Goal: Task Accomplishment & Management: Manage account settings

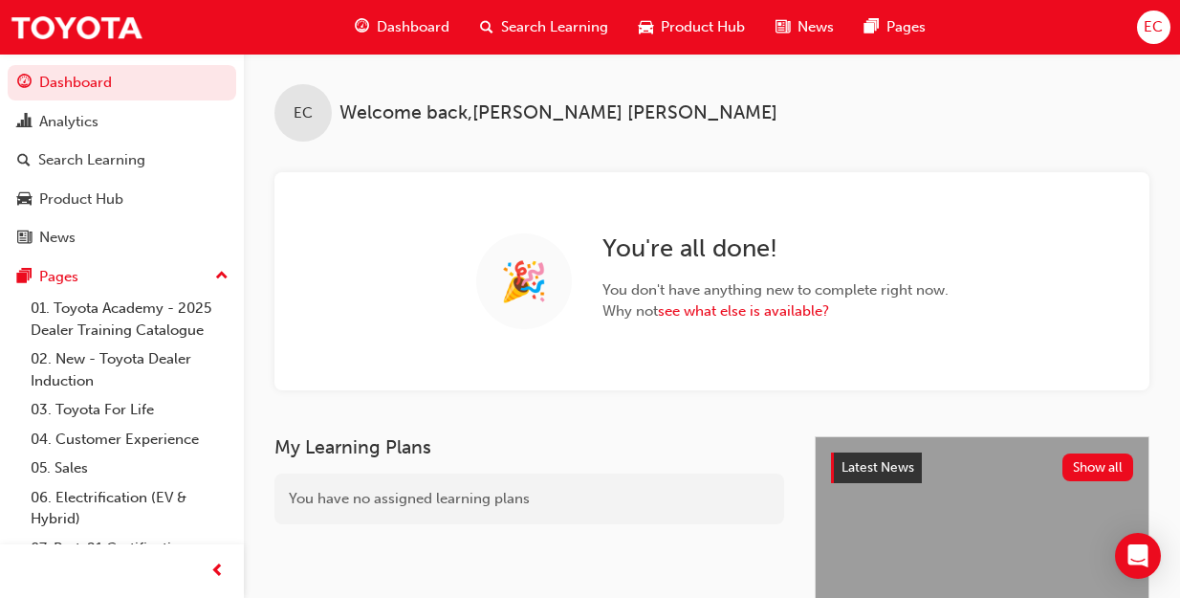
click at [534, 30] on span "Search Learning" at bounding box center [554, 27] width 107 height 22
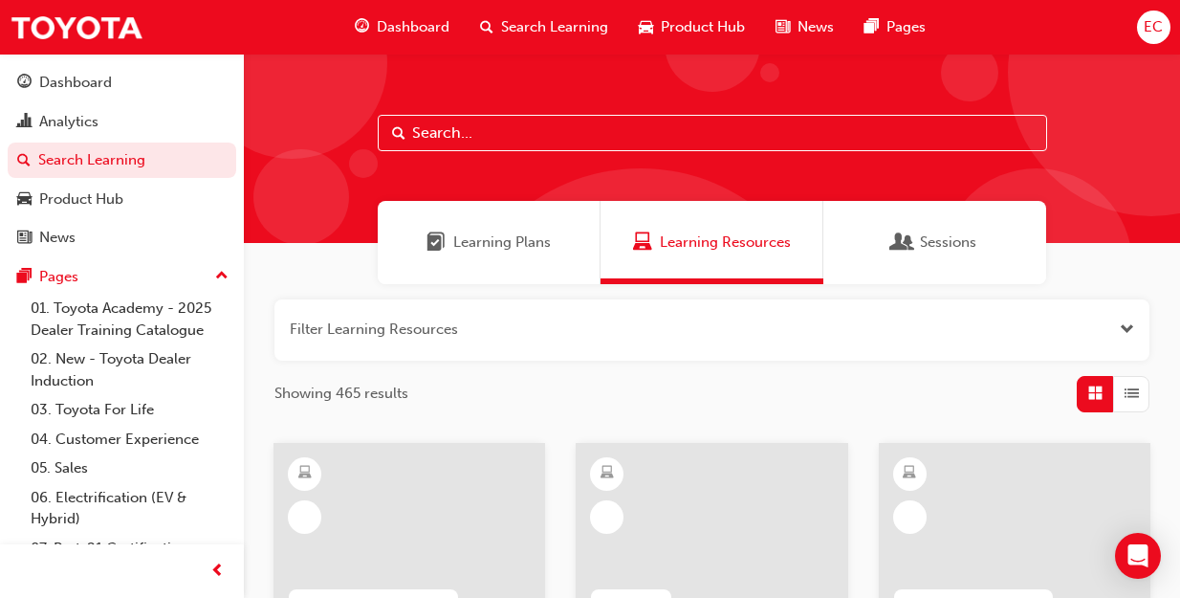
click at [537, 134] on input "text" at bounding box center [712, 133] width 669 height 36
type input "leading"
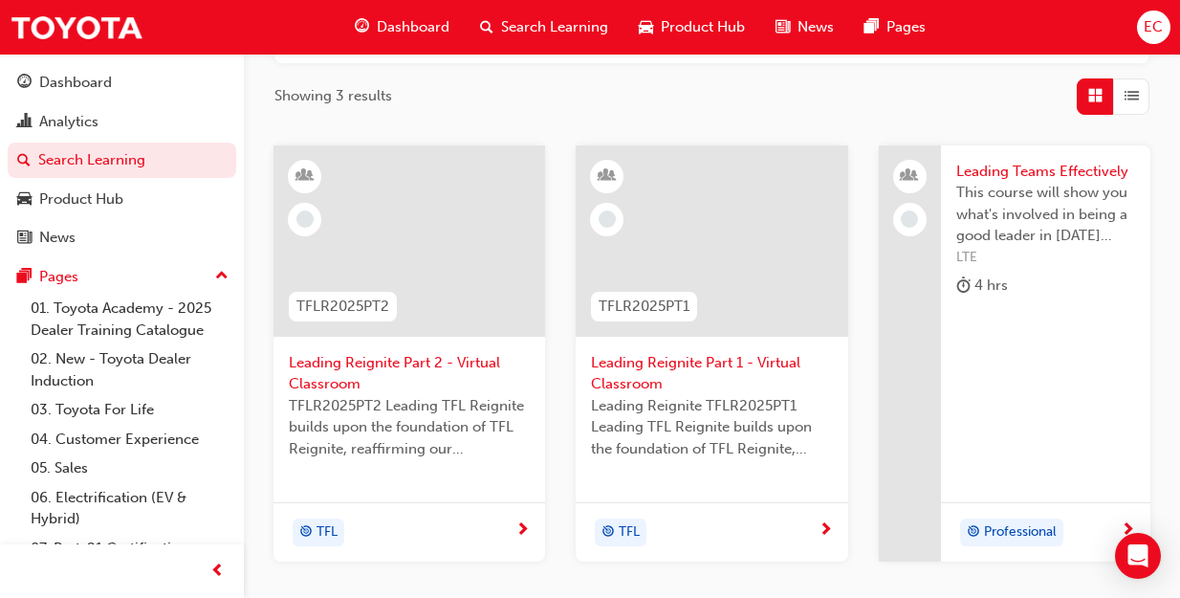
scroll to position [319, 0]
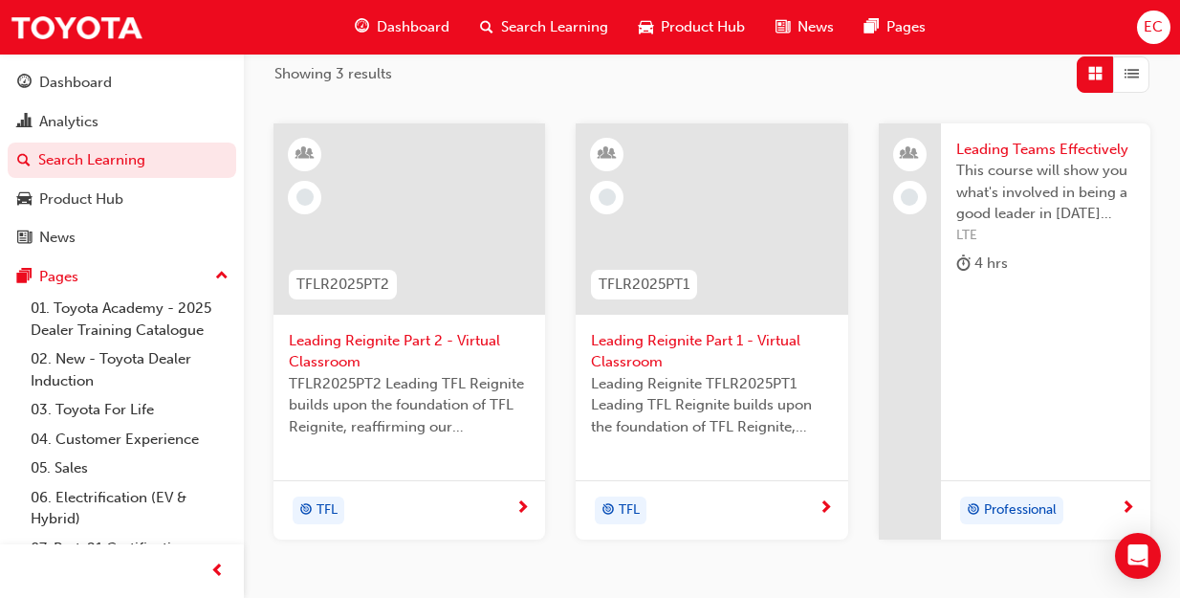
click at [403, 347] on span "Leading Reignite Part 2 - Virtual Classroom" at bounding box center [409, 351] width 241 height 43
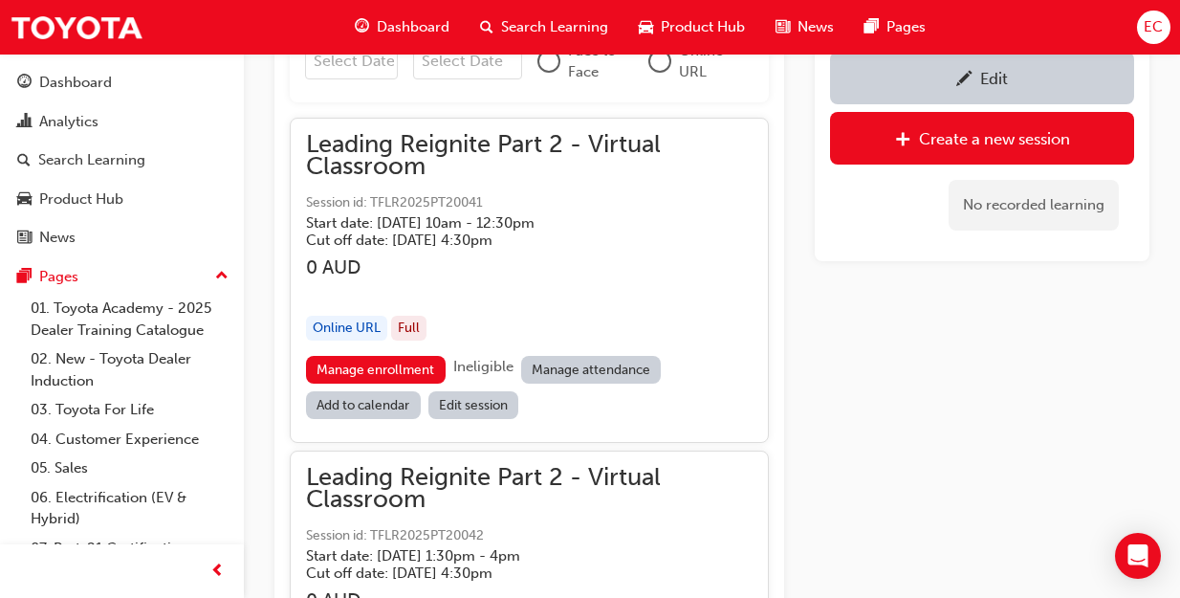
scroll to position [1480, 0]
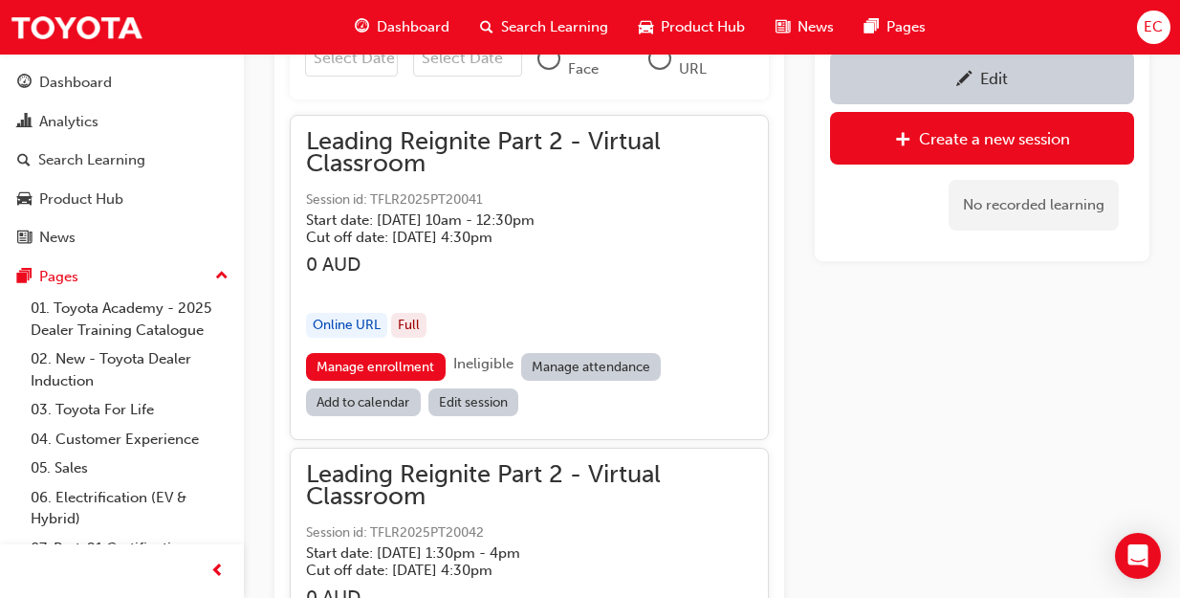
click at [596, 347] on div "Leading Reignite Part 2 - Virtual Classroom Session id: TFLR2025PT20041 Start d…" at bounding box center [529, 242] width 447 height 222
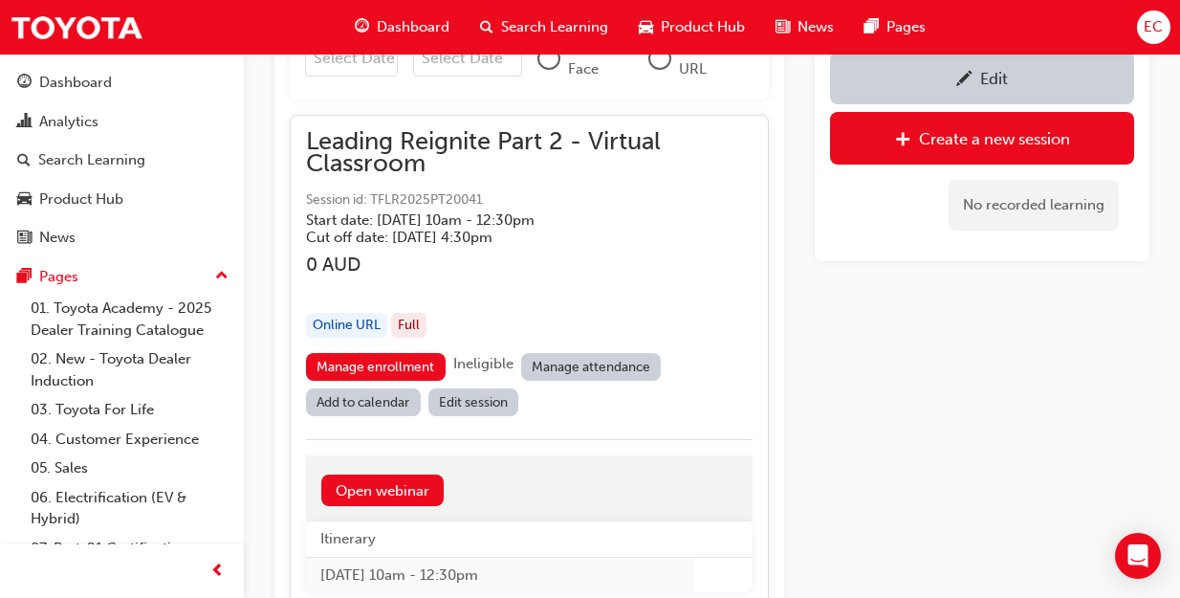
click at [594, 367] on link "Manage attendance" at bounding box center [591, 367] width 141 height 28
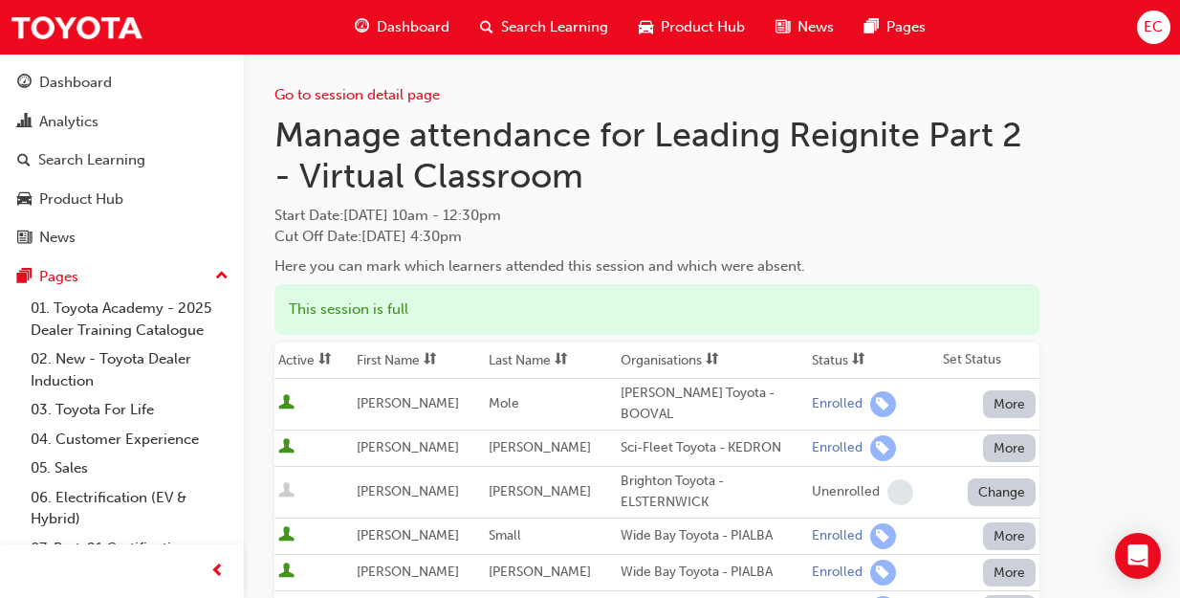
click at [392, 355] on th "First Name" at bounding box center [419, 360] width 132 height 36
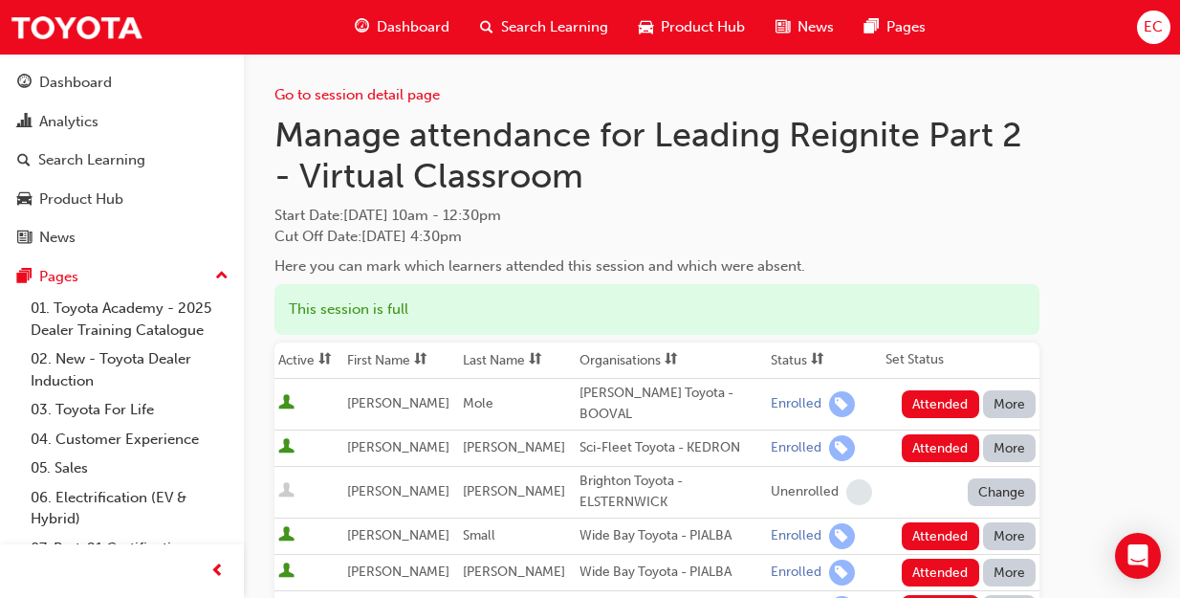
click at [377, 364] on th "First Name" at bounding box center [401, 360] width 116 height 36
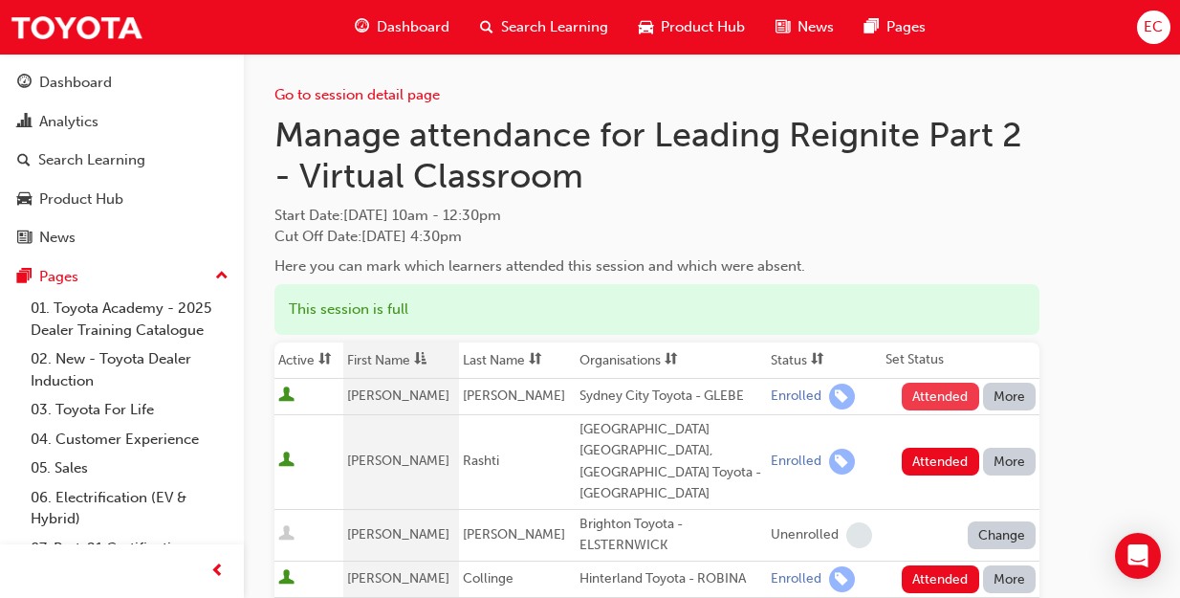
click at [936, 398] on button "Attended" at bounding box center [940, 397] width 77 height 28
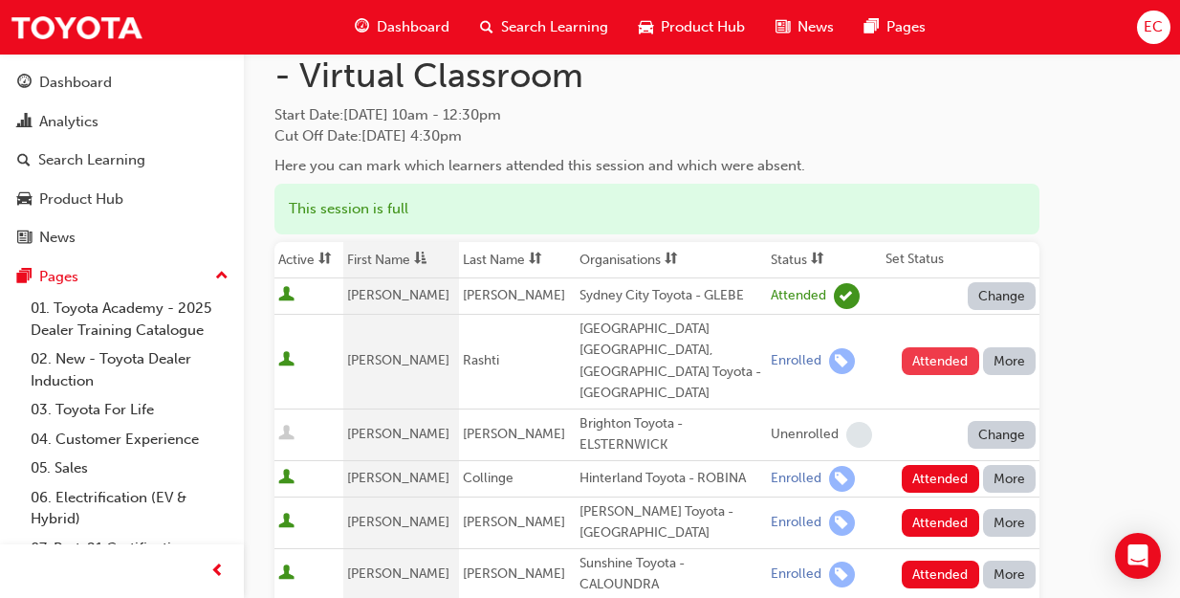
click at [944, 347] on button "Attended" at bounding box center [940, 361] width 77 height 28
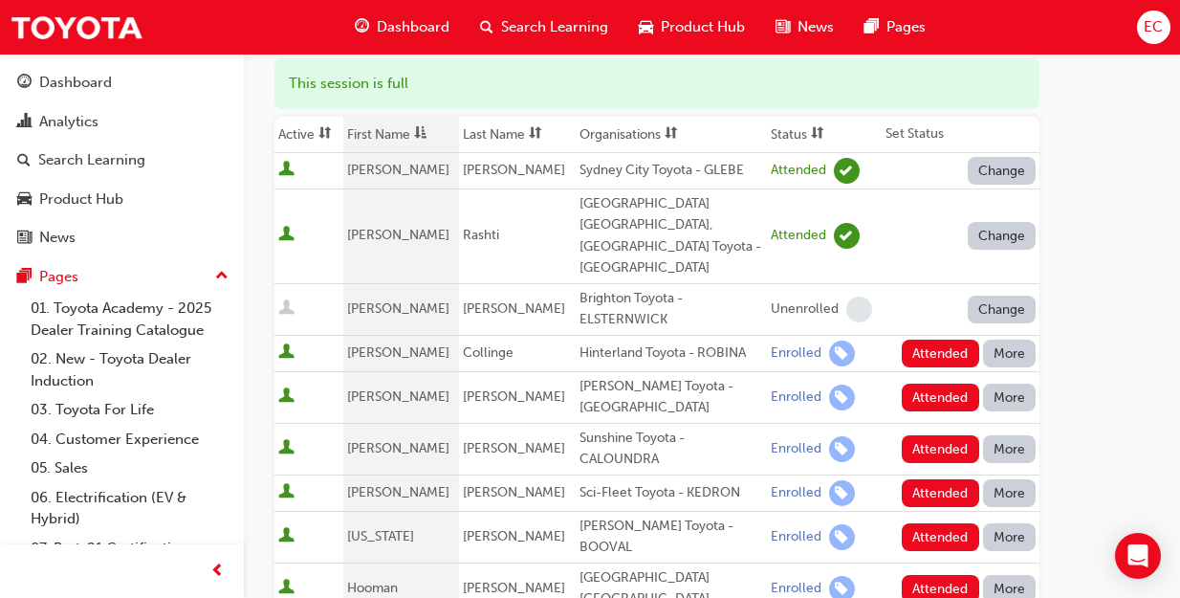
scroll to position [291, 0]
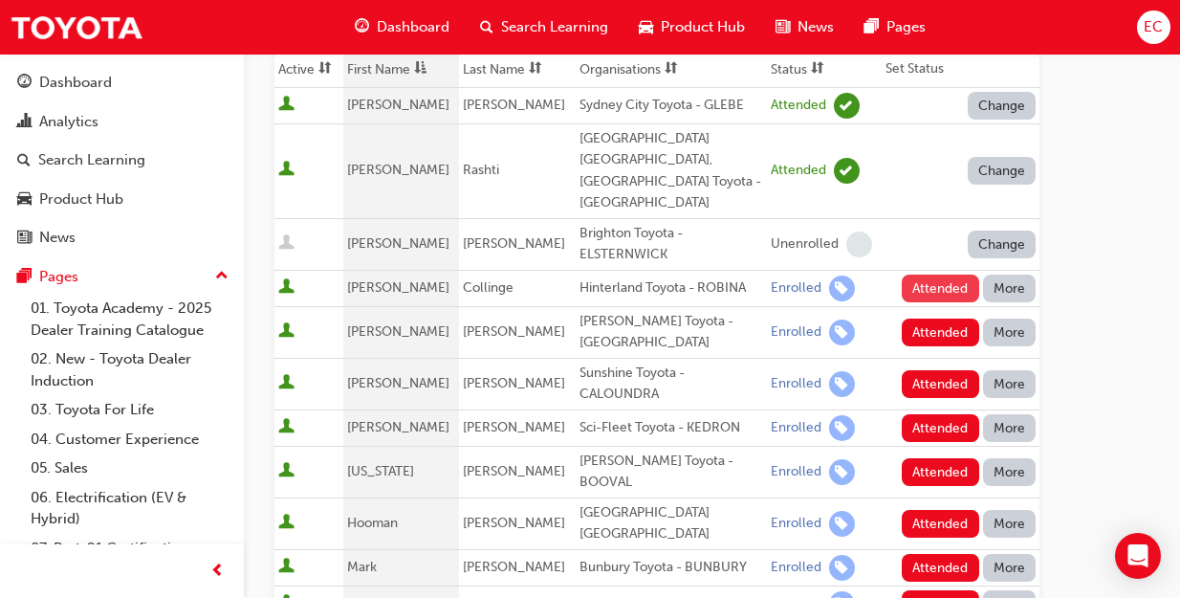
click at [944, 274] on button "Attended" at bounding box center [940, 288] width 77 height 28
click at [945, 306] on td "Attended More" at bounding box center [961, 332] width 158 height 52
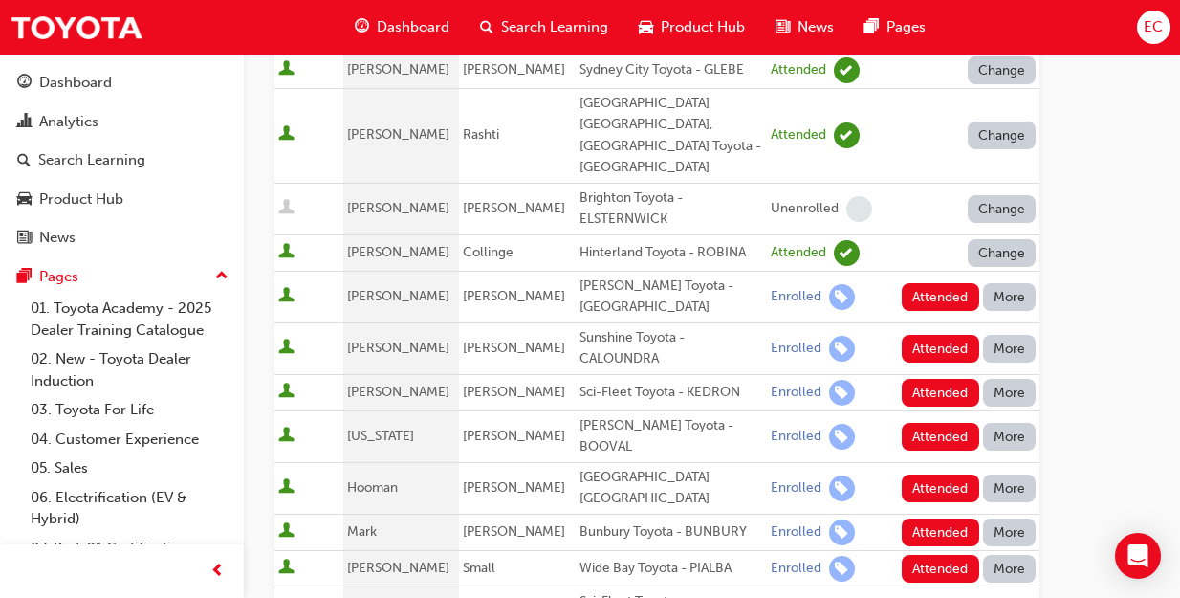
scroll to position [327, 0]
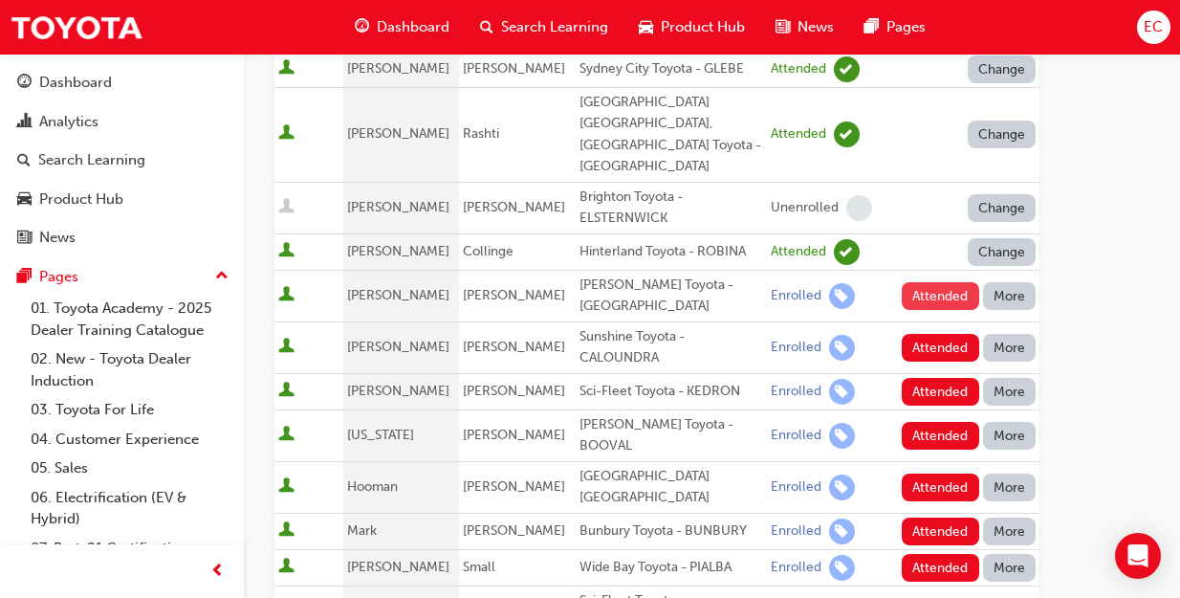
click at [945, 282] on button "Attended" at bounding box center [940, 296] width 77 height 28
click at [945, 334] on button "Attended" at bounding box center [940, 348] width 77 height 28
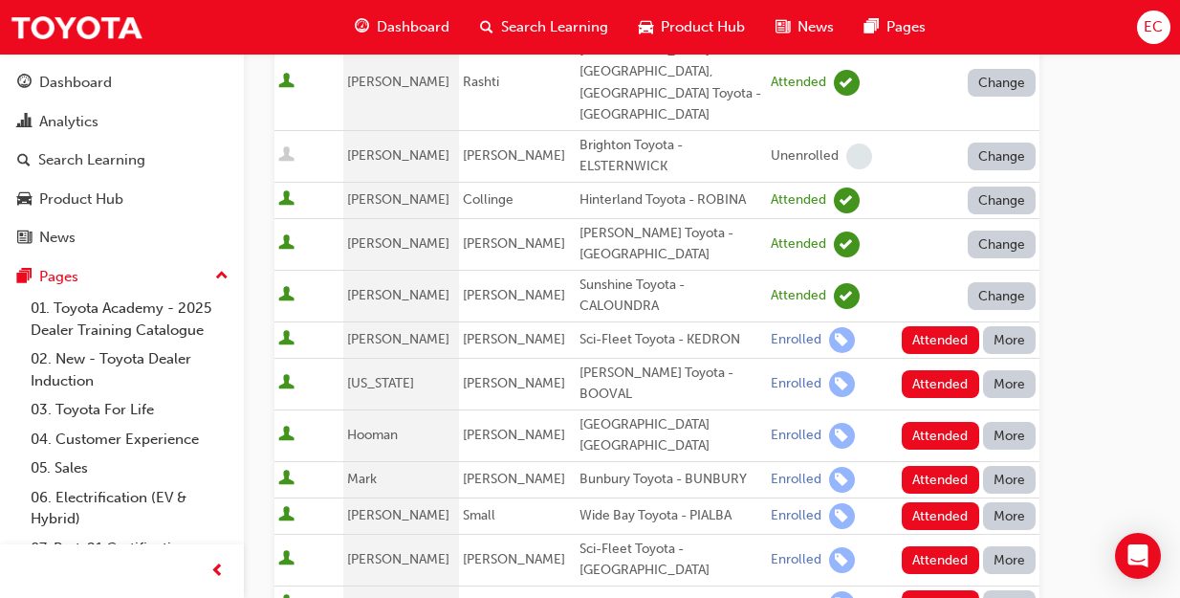
scroll to position [380, 0]
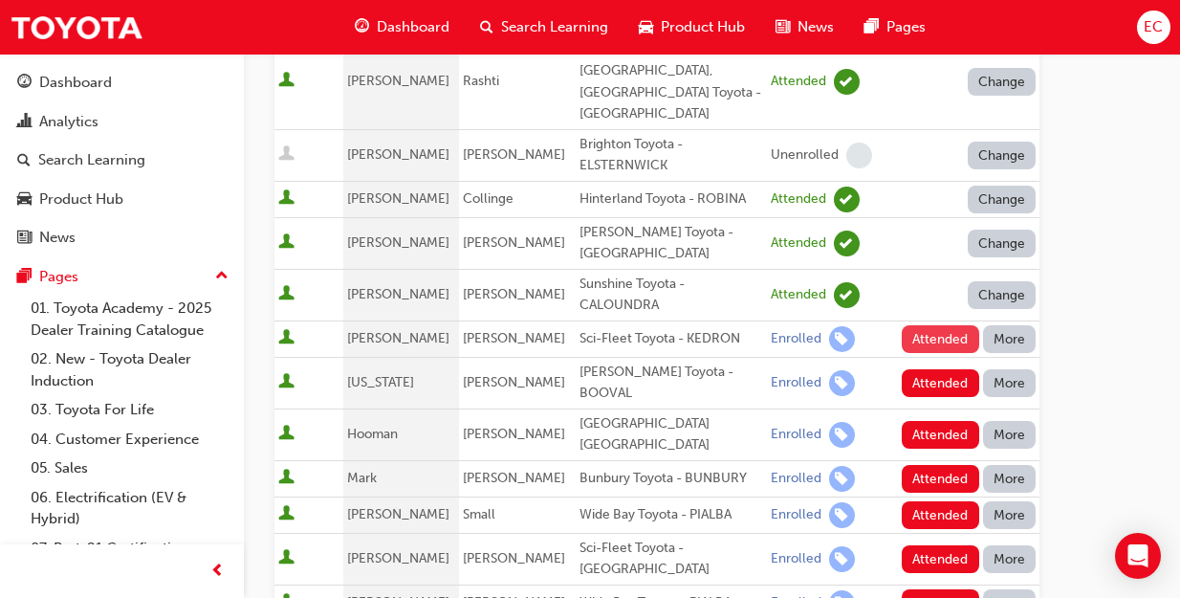
click at [937, 325] on button "Attended" at bounding box center [940, 339] width 77 height 28
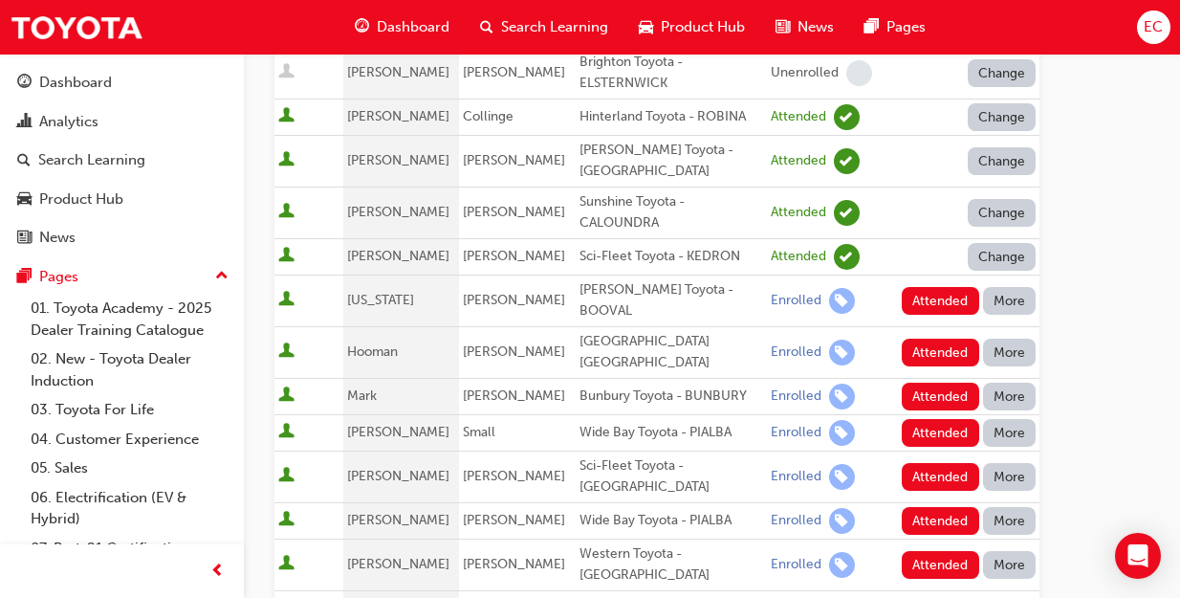
scroll to position [473, 0]
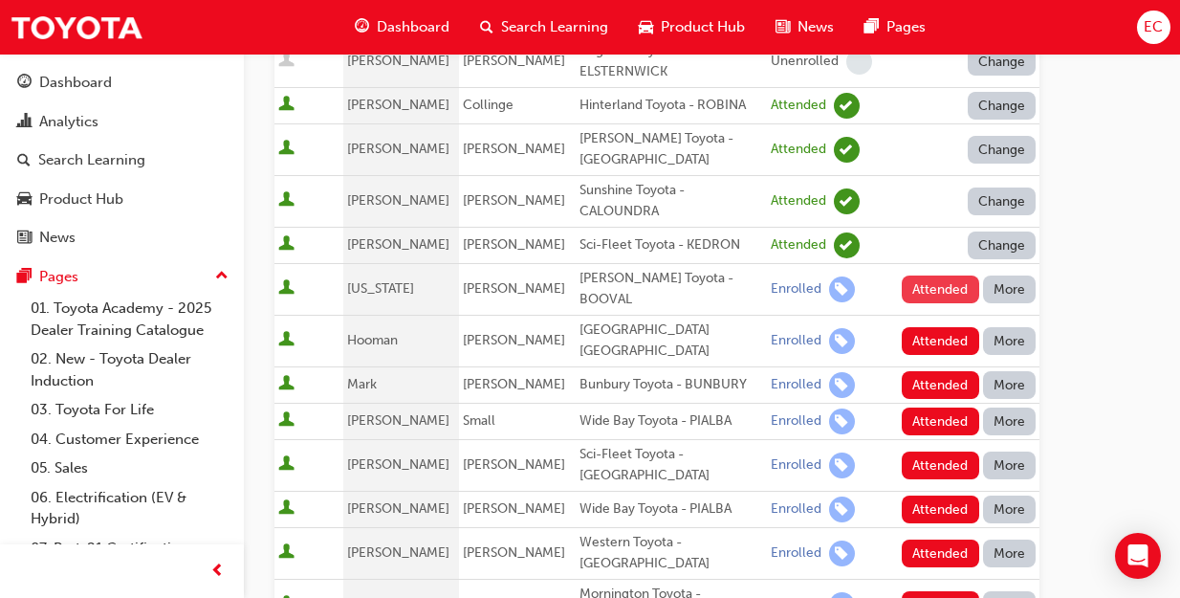
click at [946, 275] on button "Attended" at bounding box center [940, 289] width 77 height 28
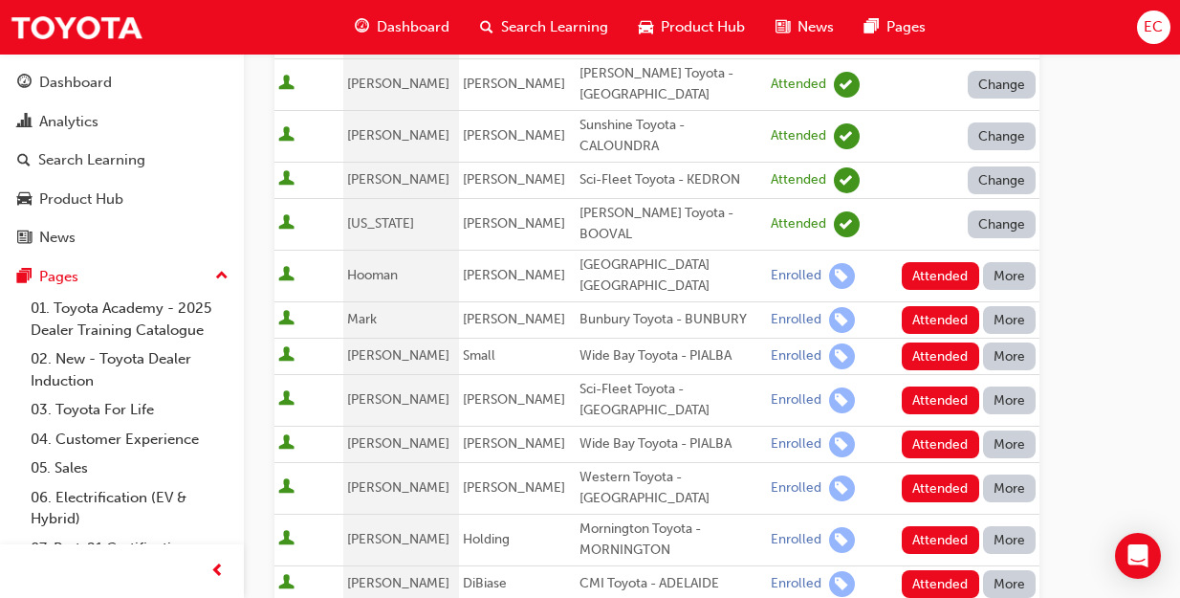
scroll to position [554, 0]
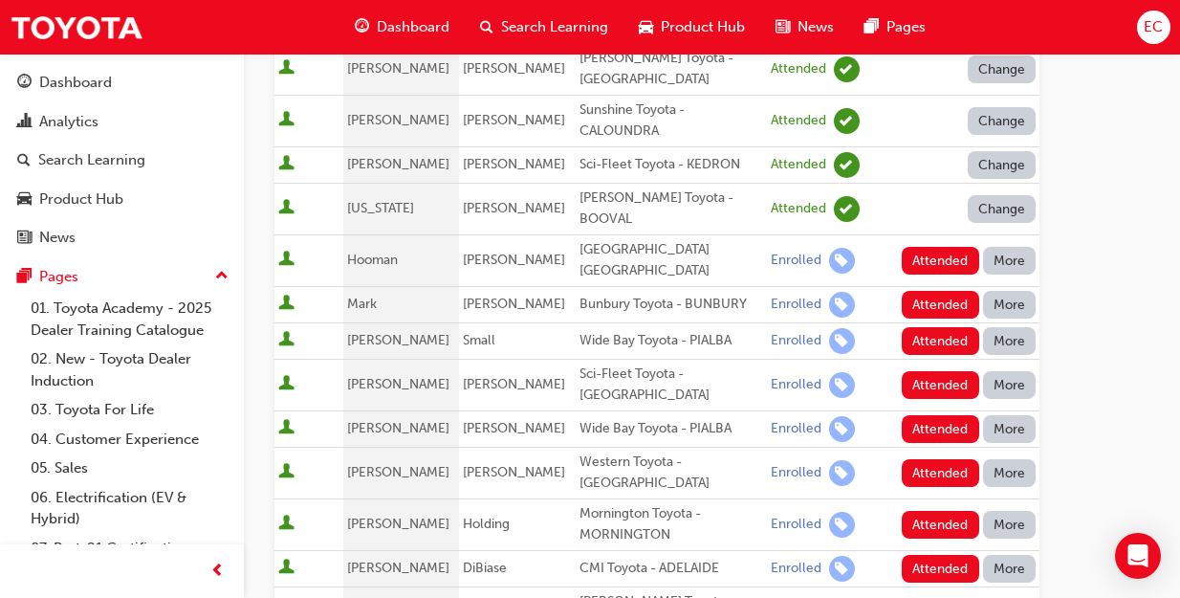
click at [1013, 247] on button "More" at bounding box center [1010, 261] width 54 height 28
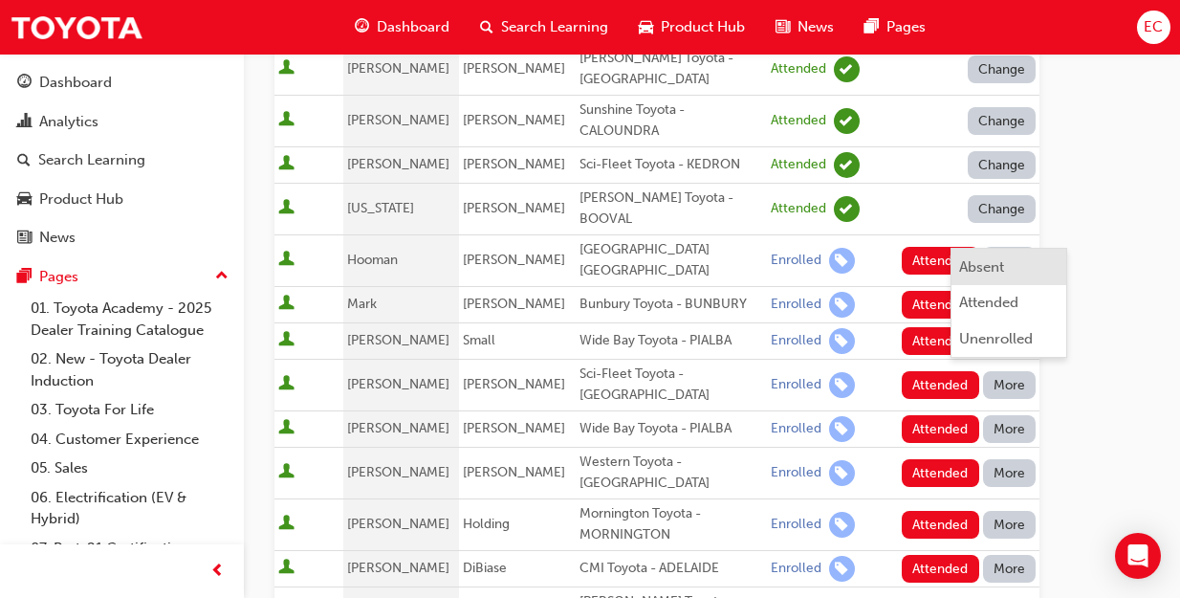
click at [1006, 269] on div "Absent" at bounding box center [1009, 267] width 100 height 22
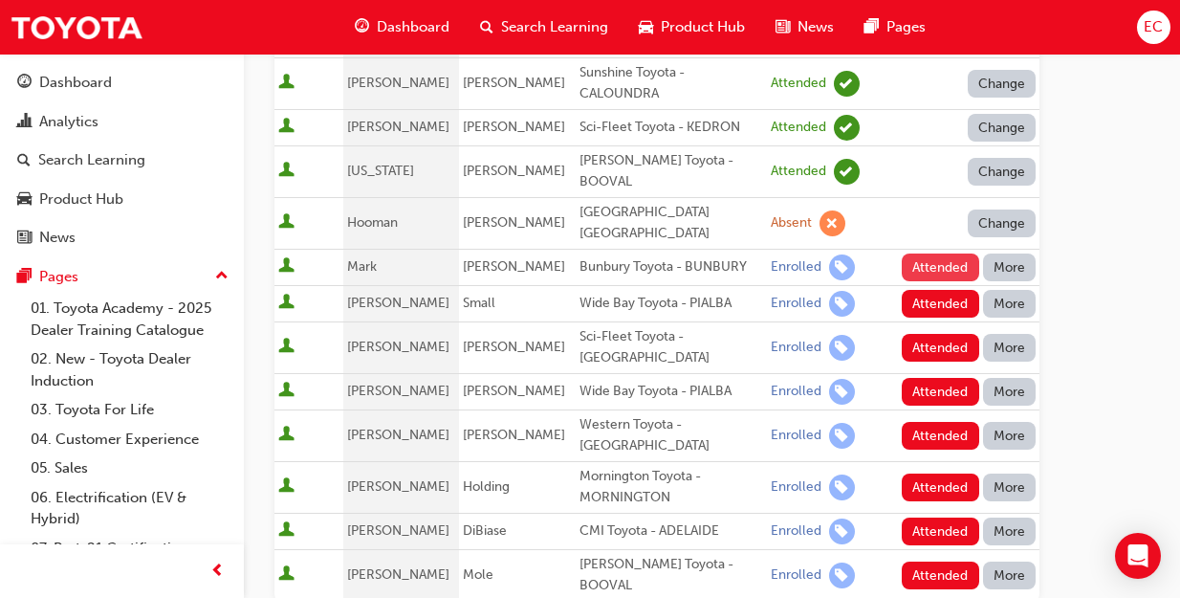
scroll to position [598, 0]
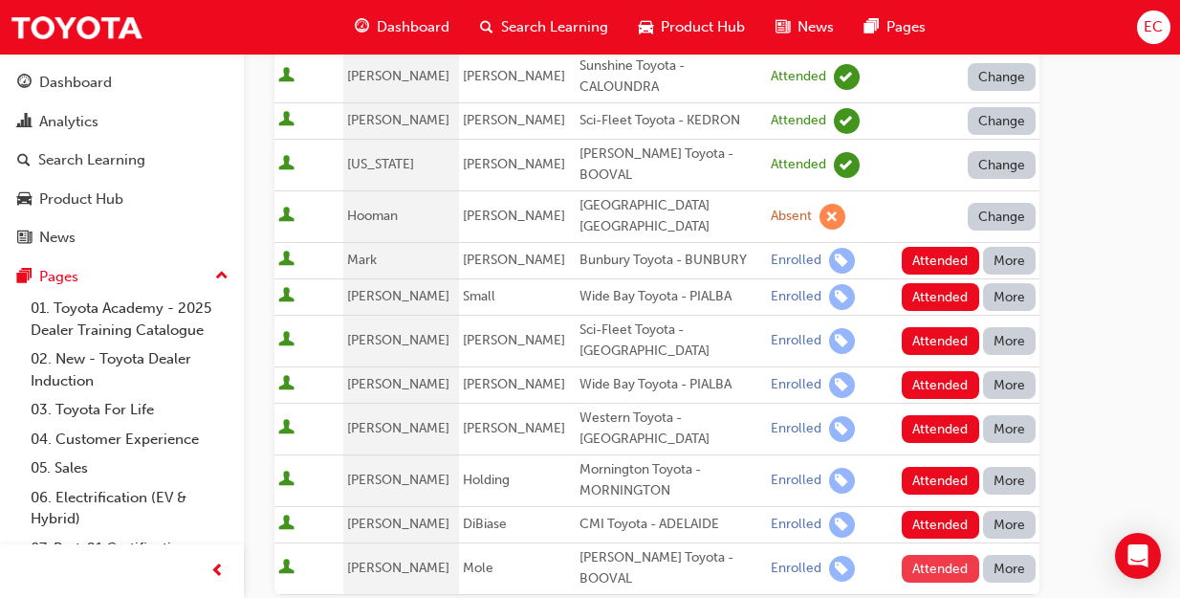
click at [947, 555] on button "Attended" at bounding box center [940, 569] width 77 height 28
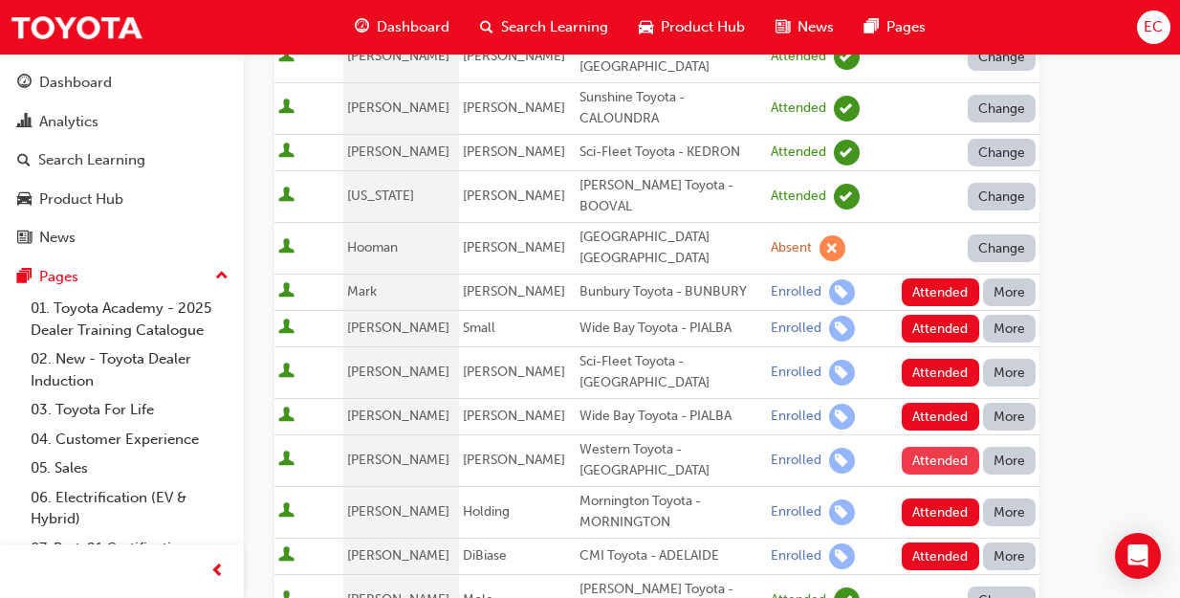
scroll to position [549, 0]
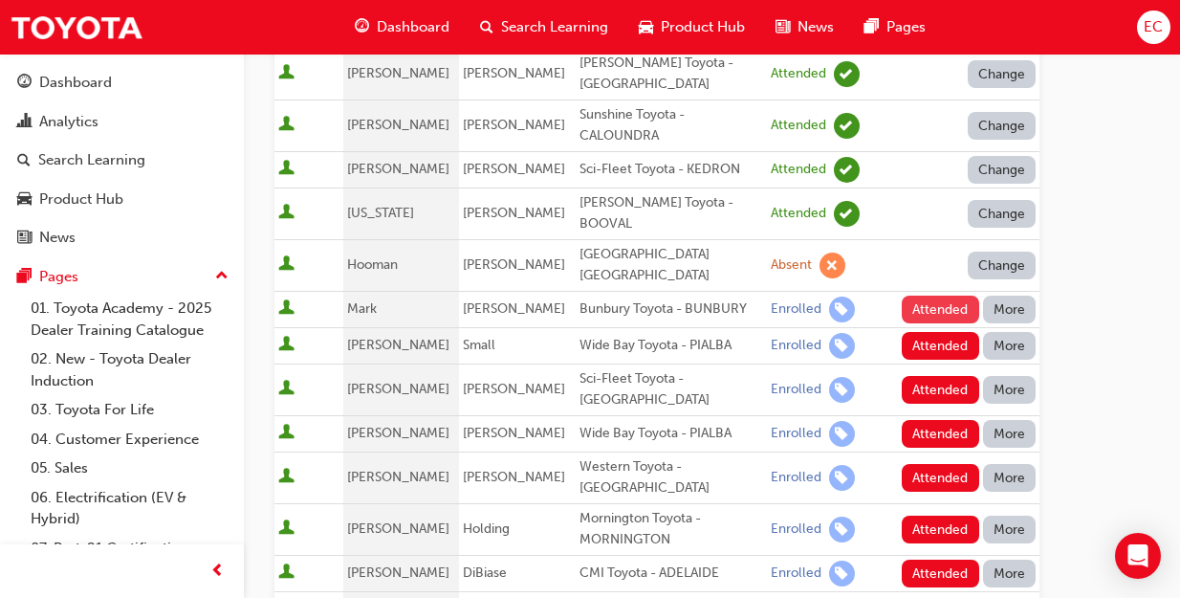
click at [957, 295] on button "Attended" at bounding box center [940, 309] width 77 height 28
click at [946, 332] on button "Attended" at bounding box center [940, 346] width 77 height 28
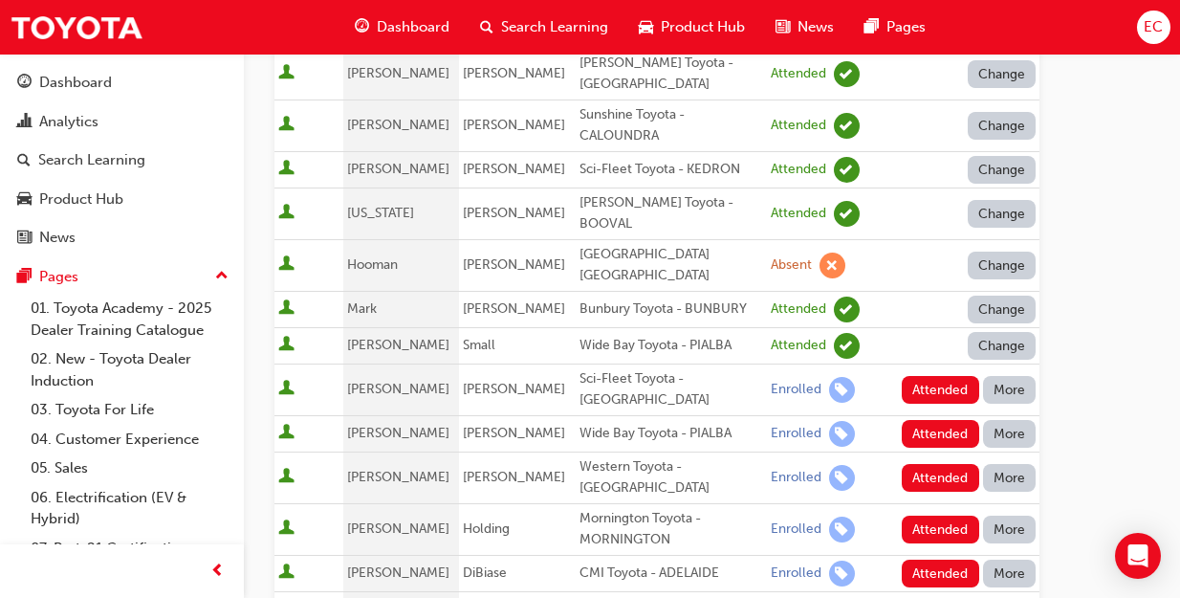
scroll to position [604, 0]
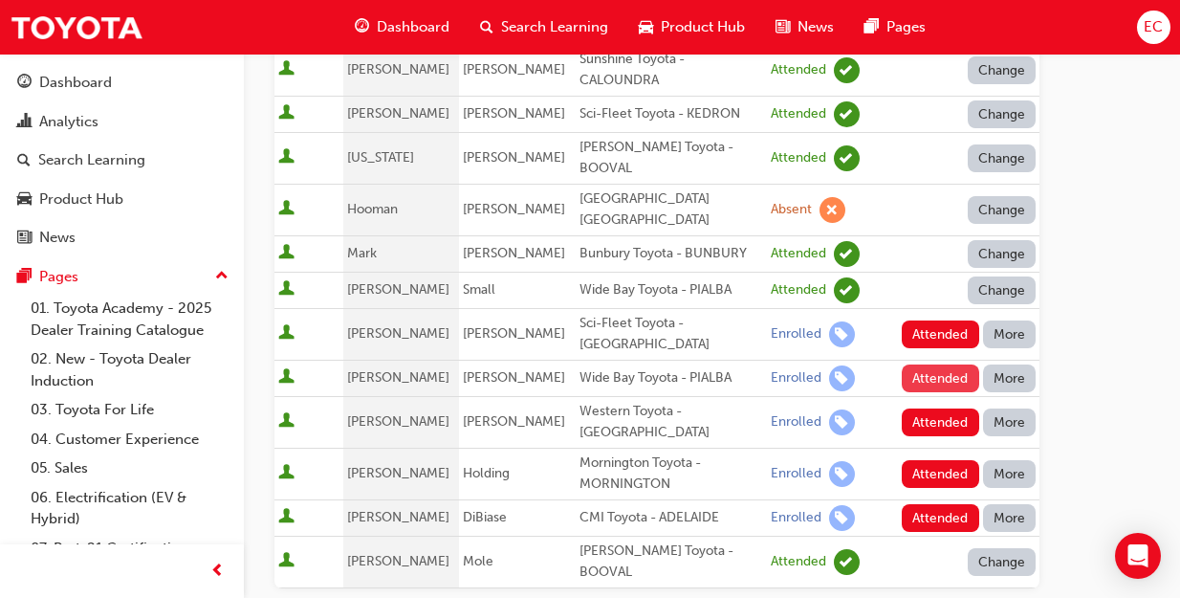
click at [925, 364] on button "Attended" at bounding box center [940, 378] width 77 height 28
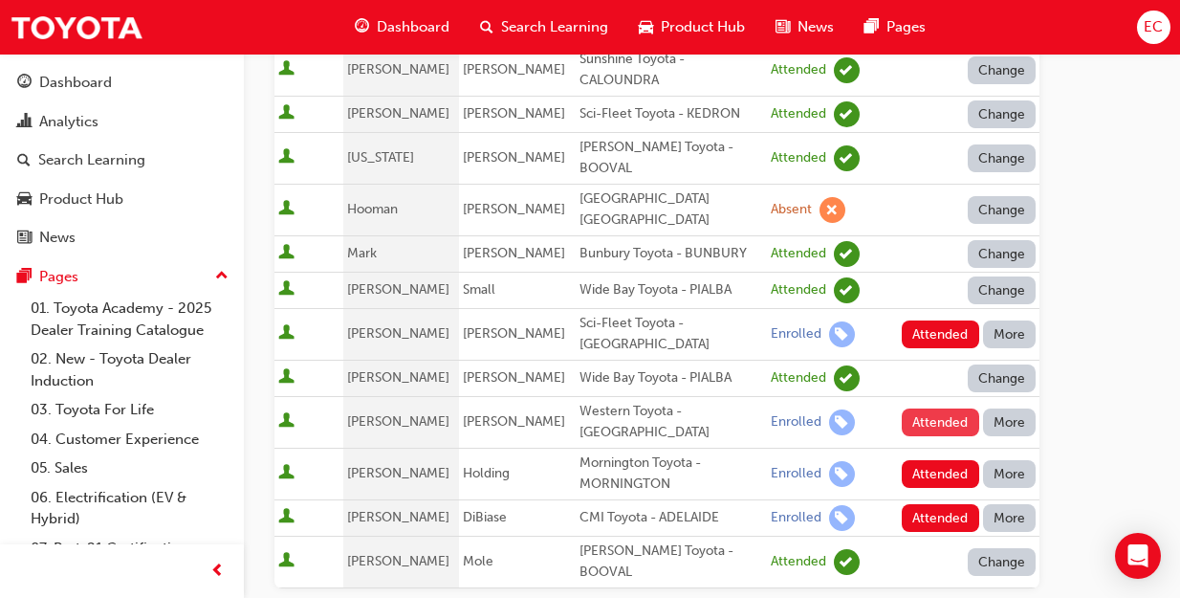
click at [926, 408] on button "Attended" at bounding box center [940, 422] width 77 height 28
click at [932, 448] on td "Attended More" at bounding box center [961, 474] width 158 height 52
click at [932, 460] on button "Attended" at bounding box center [940, 474] width 77 height 28
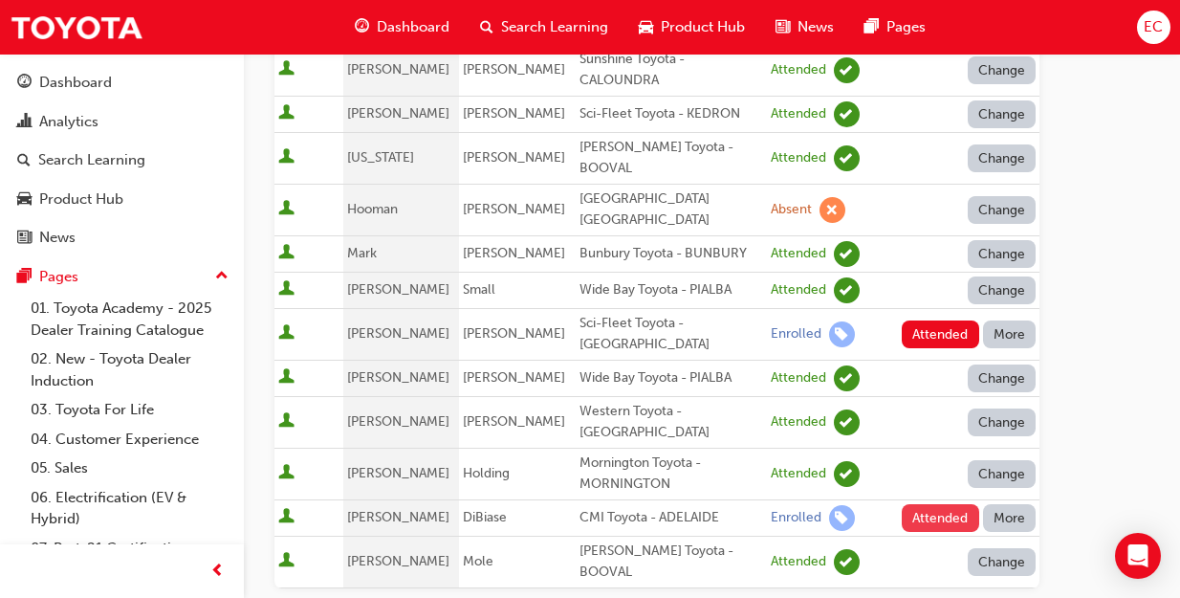
click at [926, 504] on button "Attended" at bounding box center [940, 518] width 77 height 28
click at [1012, 320] on button "More" at bounding box center [1010, 334] width 54 height 28
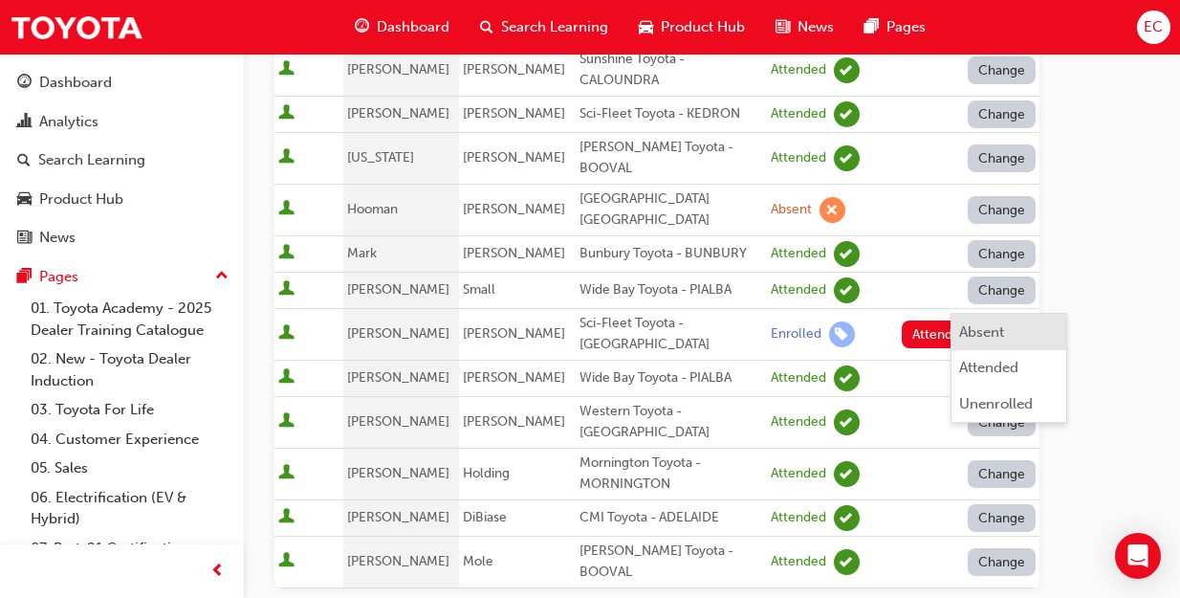
click at [993, 324] on div "Absent" at bounding box center [981, 332] width 45 height 22
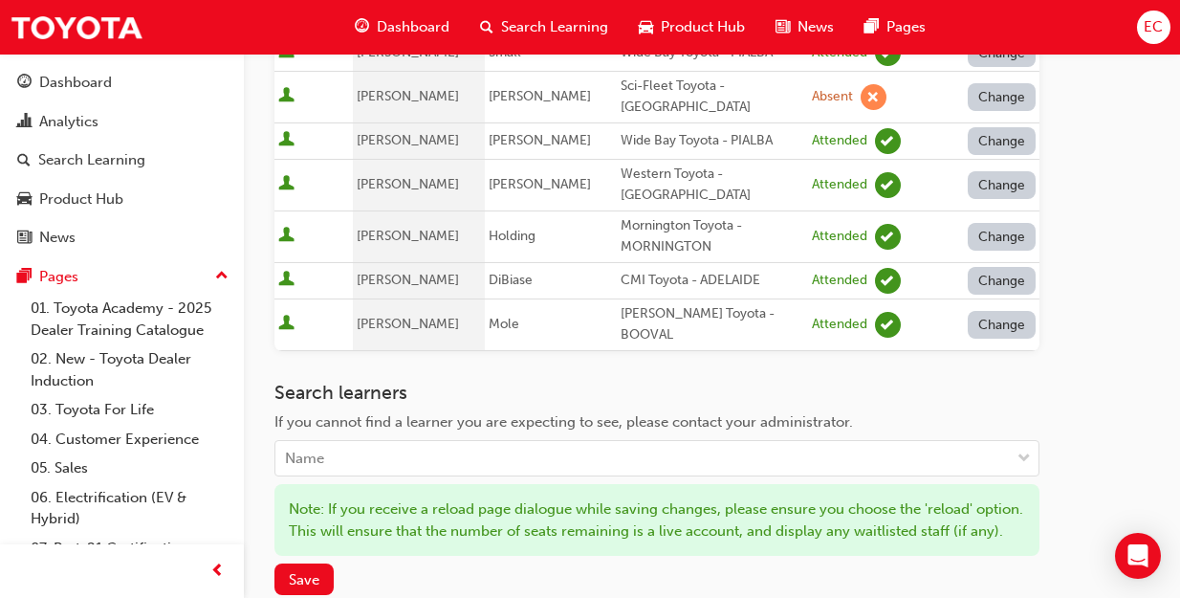
scroll to position [843, 0]
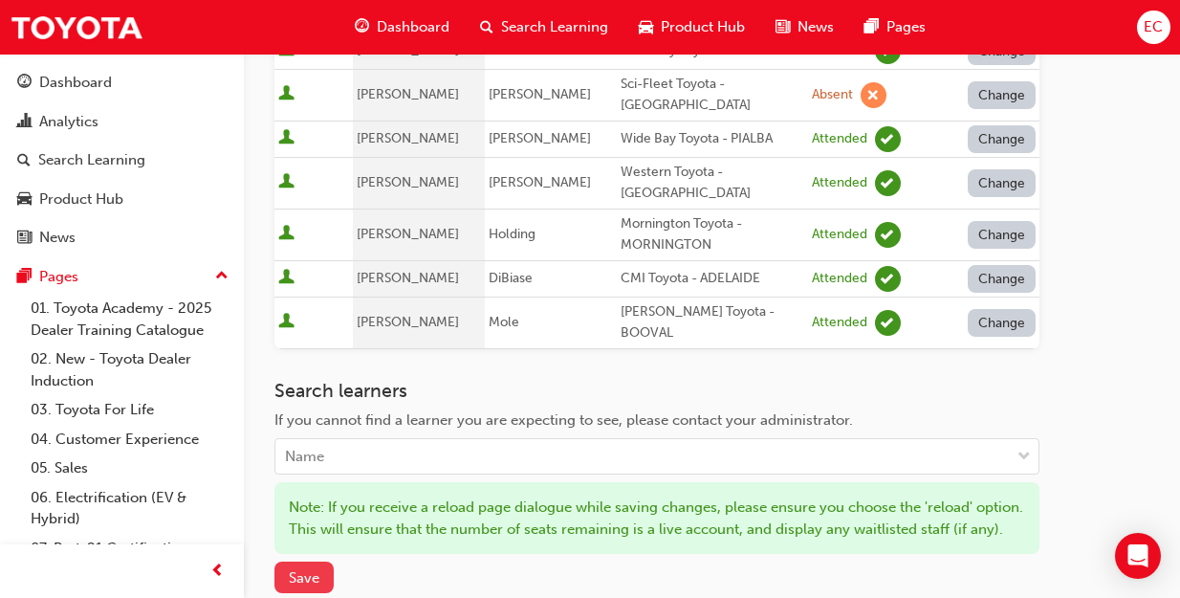
click at [297, 569] on span "Save" at bounding box center [304, 577] width 31 height 17
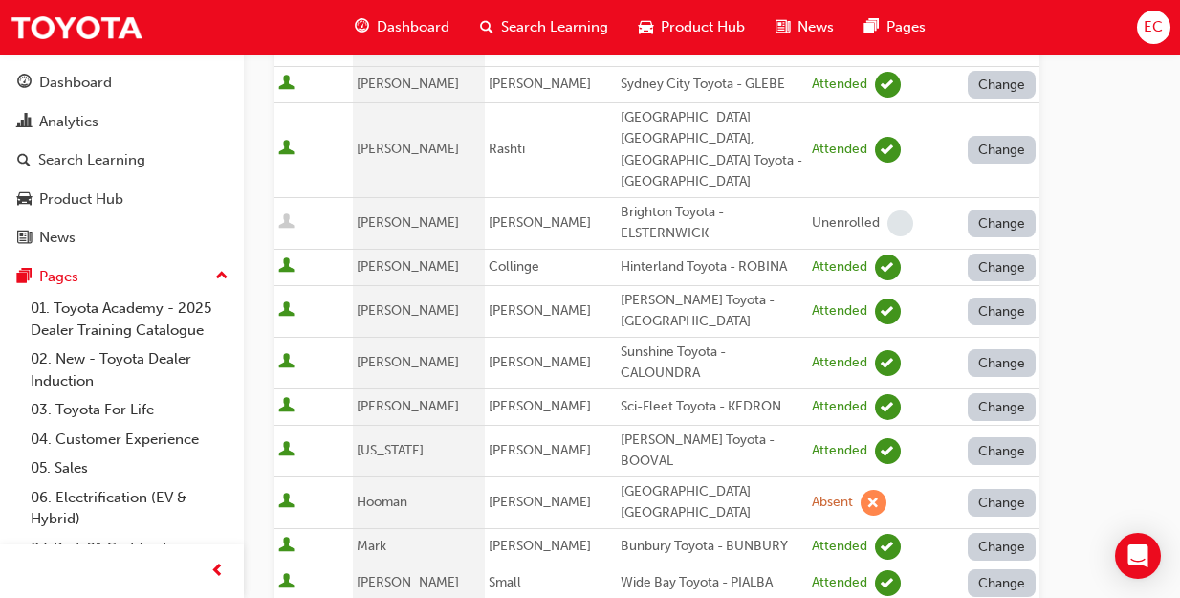
scroll to position [0, 0]
